Goal: Manage account settings

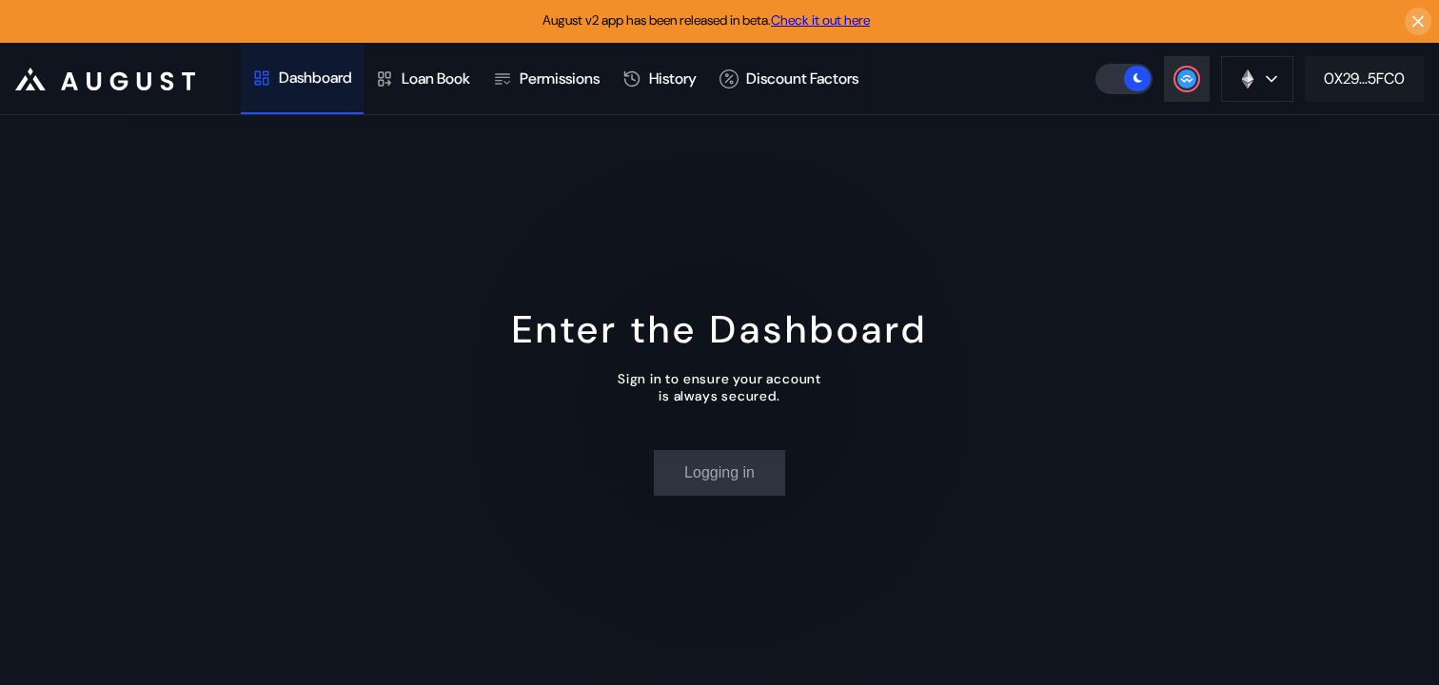
click at [1336, 79] on div "0X29...5FC0" at bounding box center [1364, 79] width 81 height 20
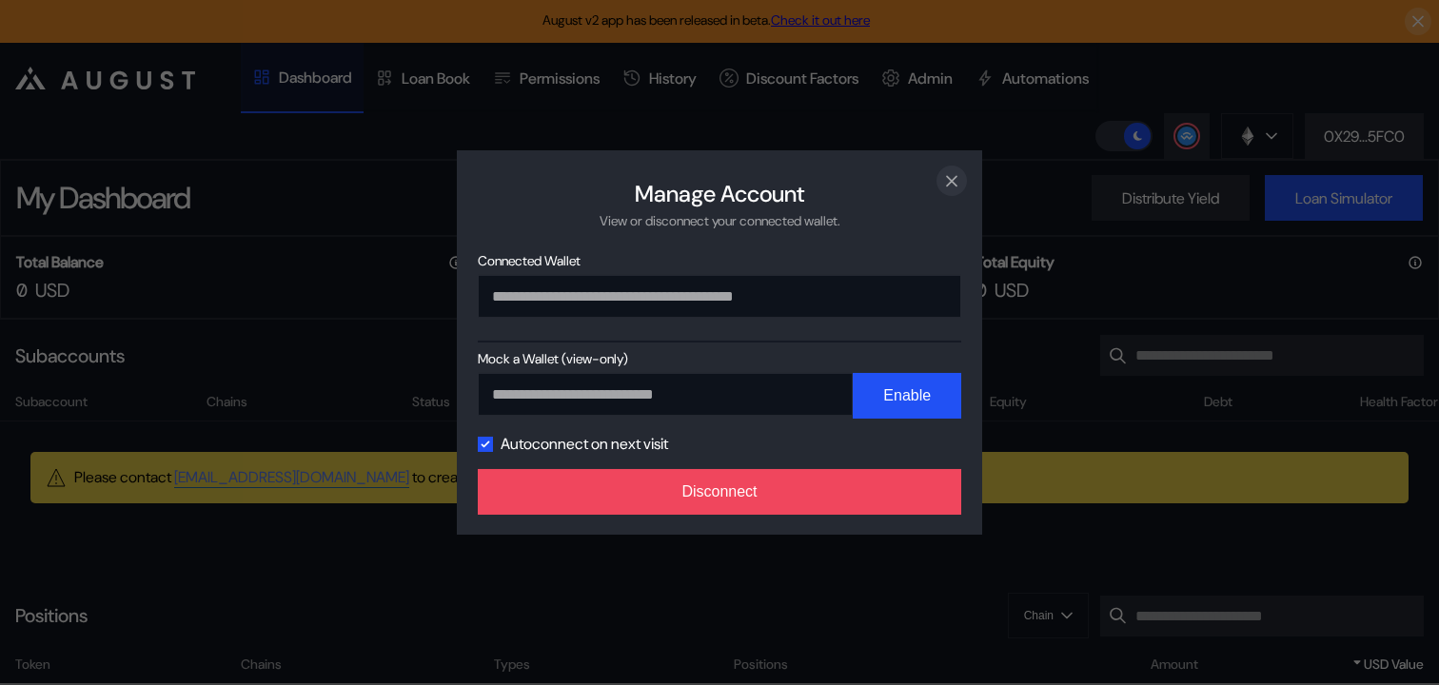
click at [960, 173] on icon "close modal" at bounding box center [951, 180] width 19 height 20
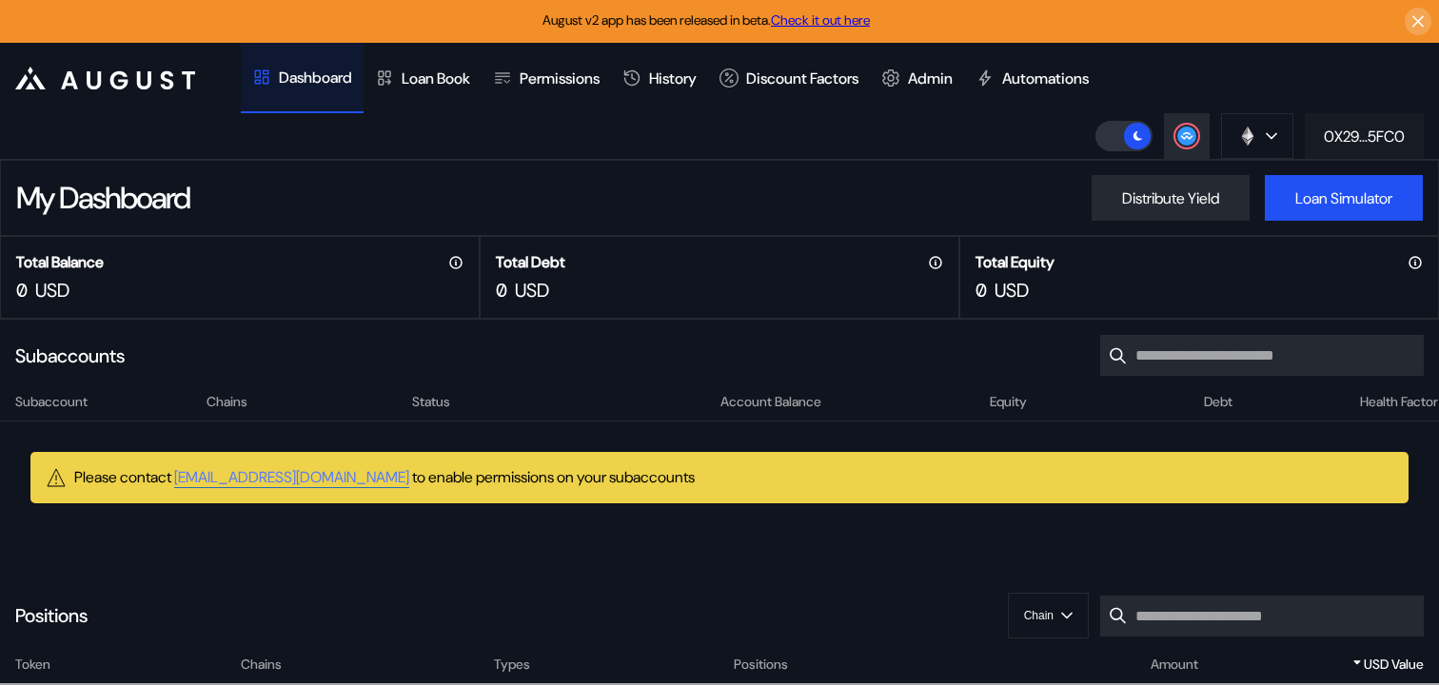
click at [1327, 141] on div "0X29...5FC0" at bounding box center [1364, 137] width 81 height 20
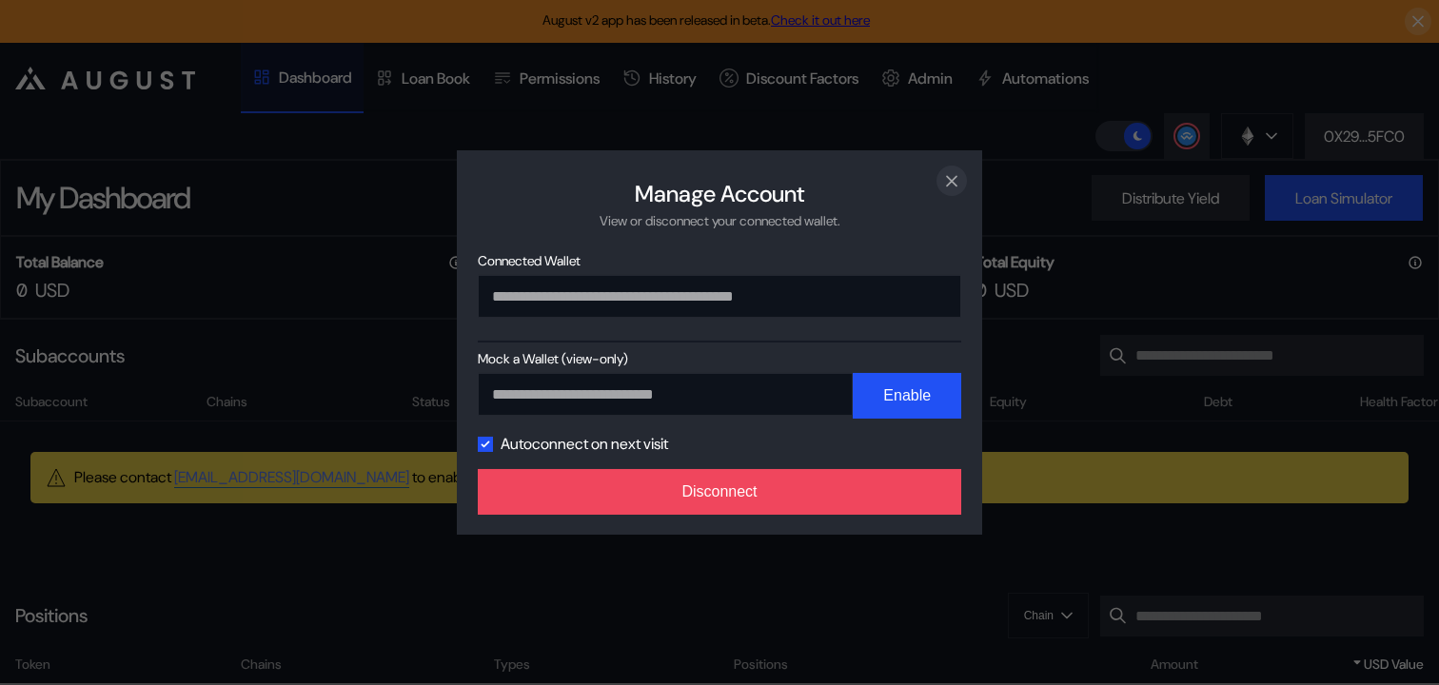
click at [944, 183] on icon "close modal" at bounding box center [951, 180] width 19 height 20
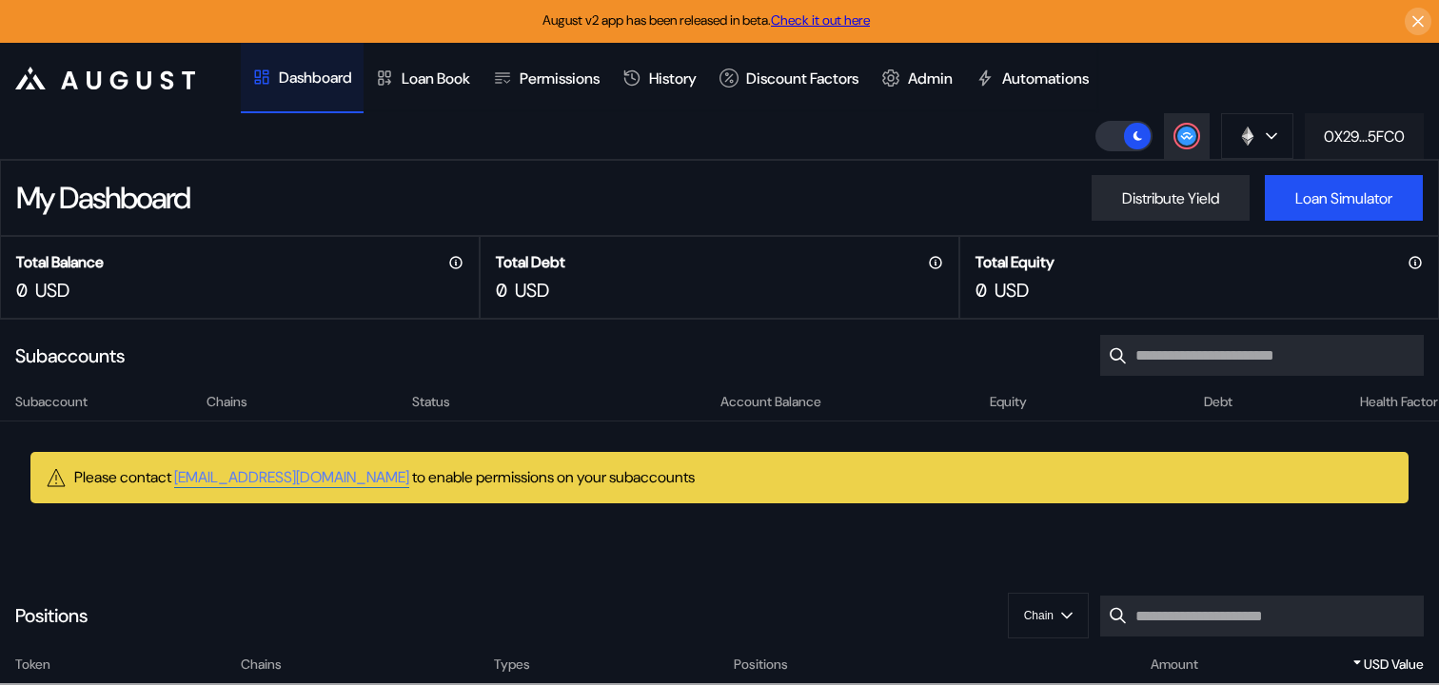
click at [1324, 132] on div "0X29...5FC0" at bounding box center [1364, 137] width 81 height 20
